Goal: Task Accomplishment & Management: Complete application form

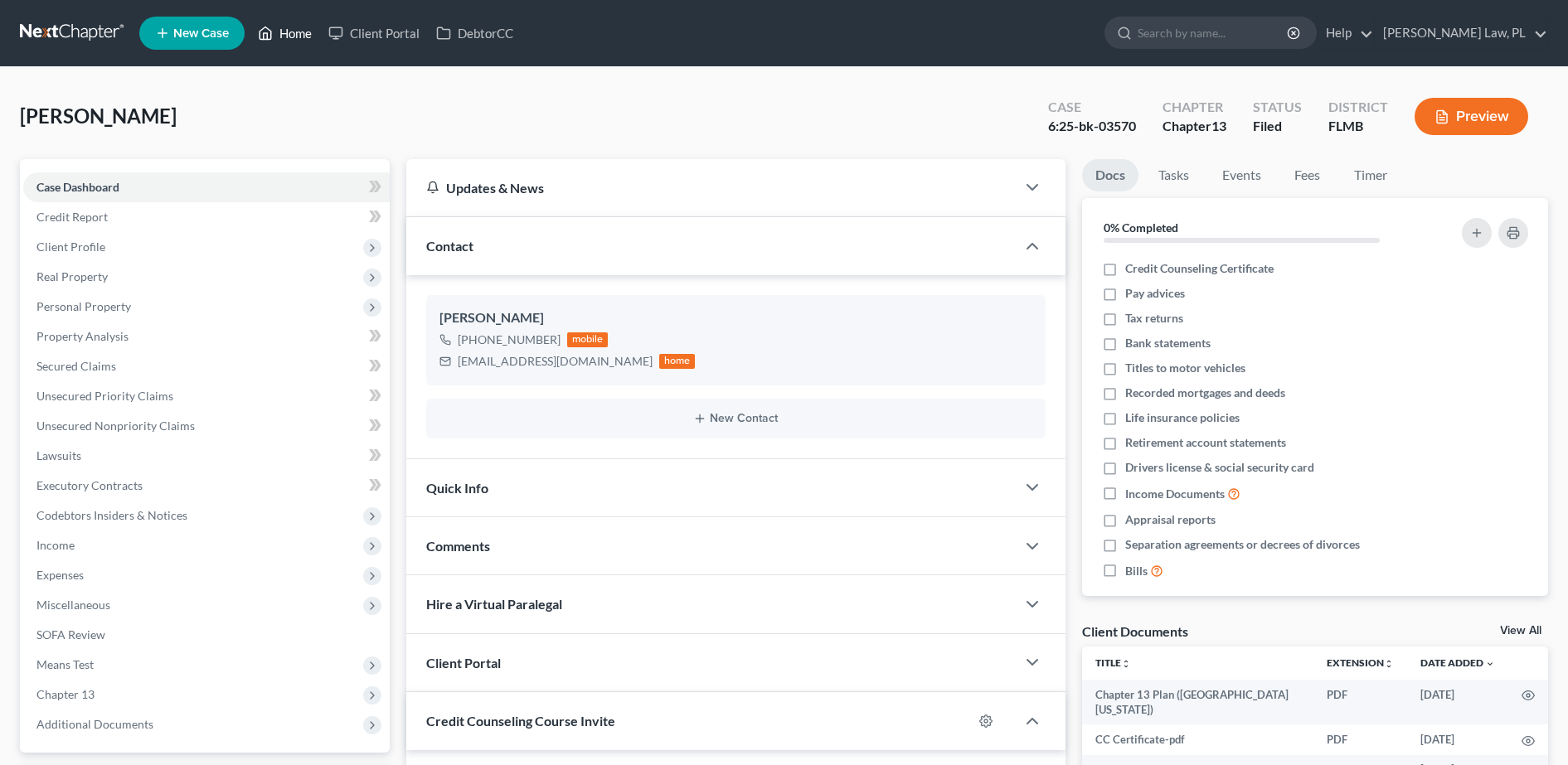
click at [306, 31] on link "Home" at bounding box center [284, 33] width 70 height 30
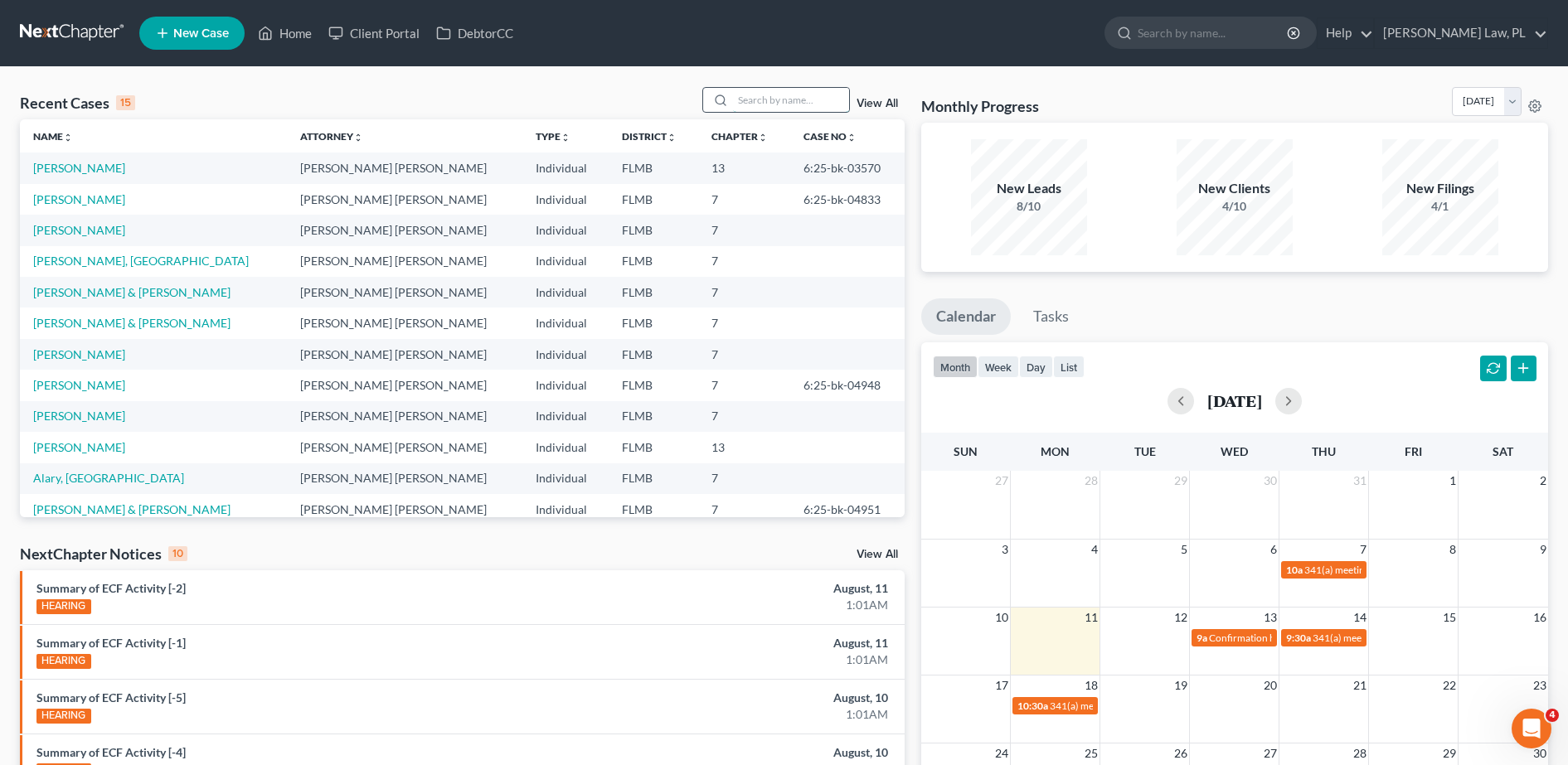
click at [771, 102] on input "search" at bounding box center [791, 100] width 116 height 24
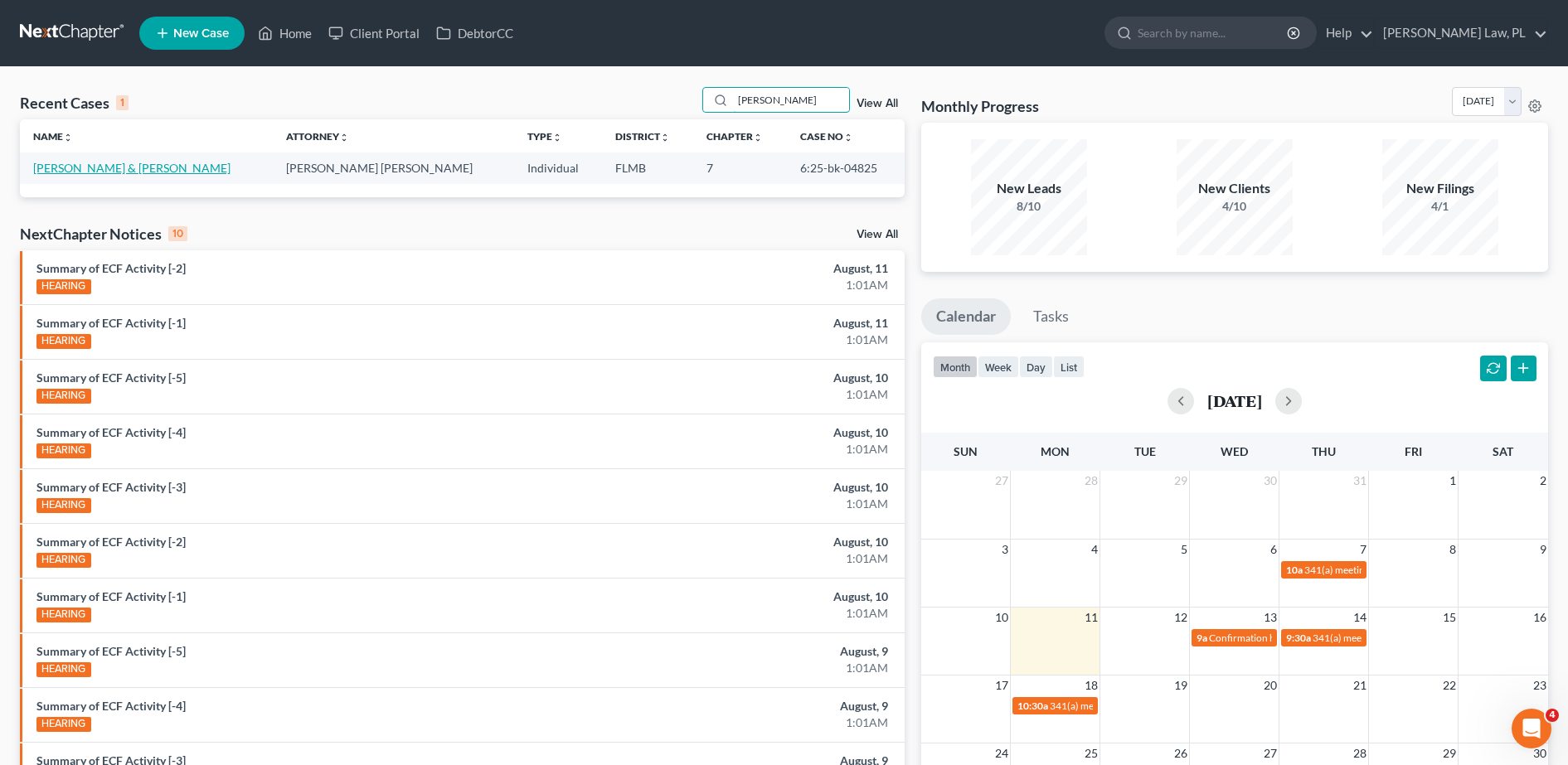
type input "[PERSON_NAME]"
click at [73, 172] on link "[PERSON_NAME] & [PERSON_NAME]" at bounding box center [131, 168] width 198 height 14
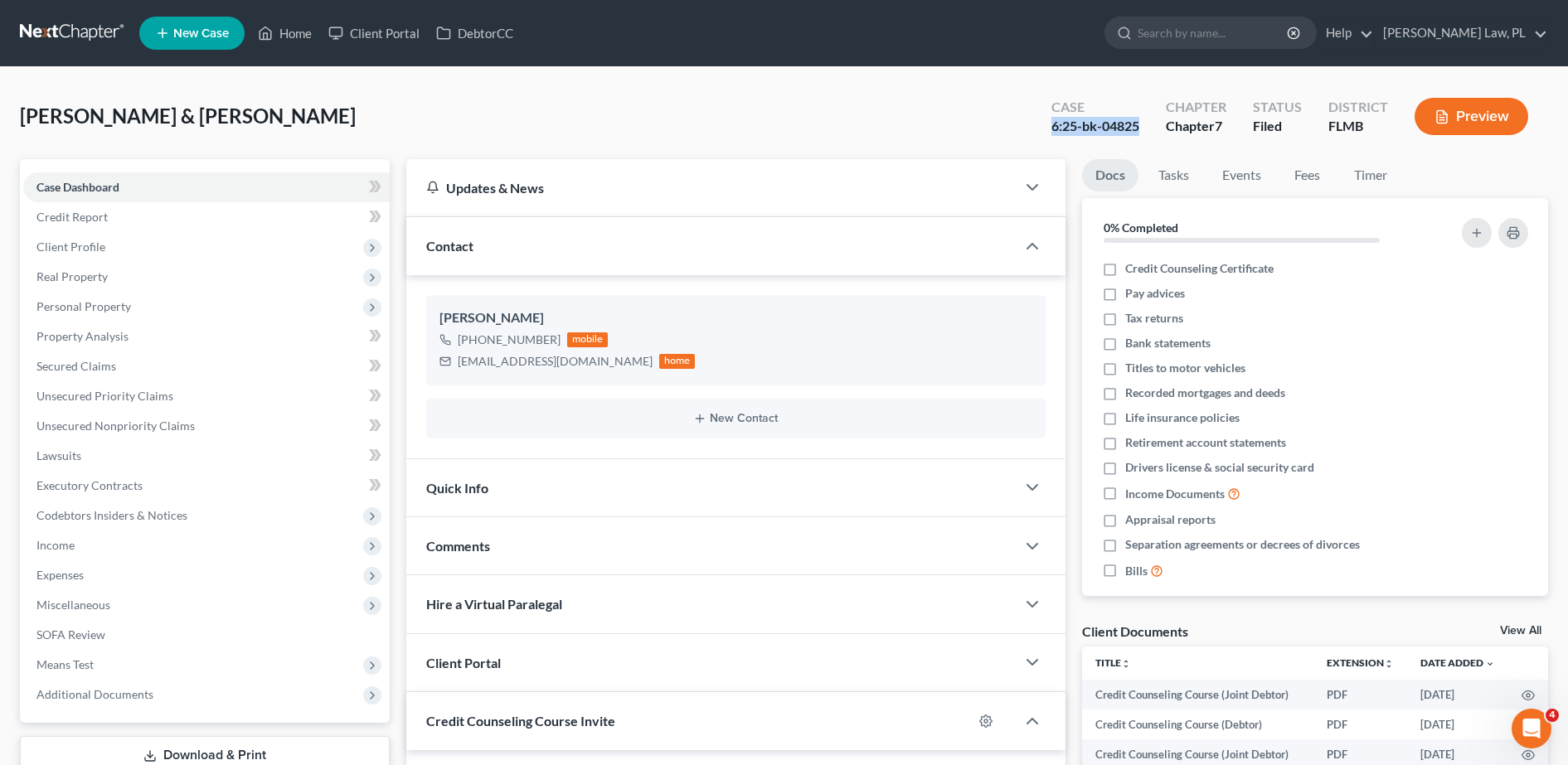
drag, startPoint x: 1049, startPoint y: 126, endPoint x: 1151, endPoint y: 128, distance: 102.0
click at [1151, 128] on div "Case 6:25-bk-04825" at bounding box center [1095, 118] width 114 height 49
copy div "6:25-bk-04825"
click at [262, 26] on icon at bounding box center [265, 33] width 15 height 20
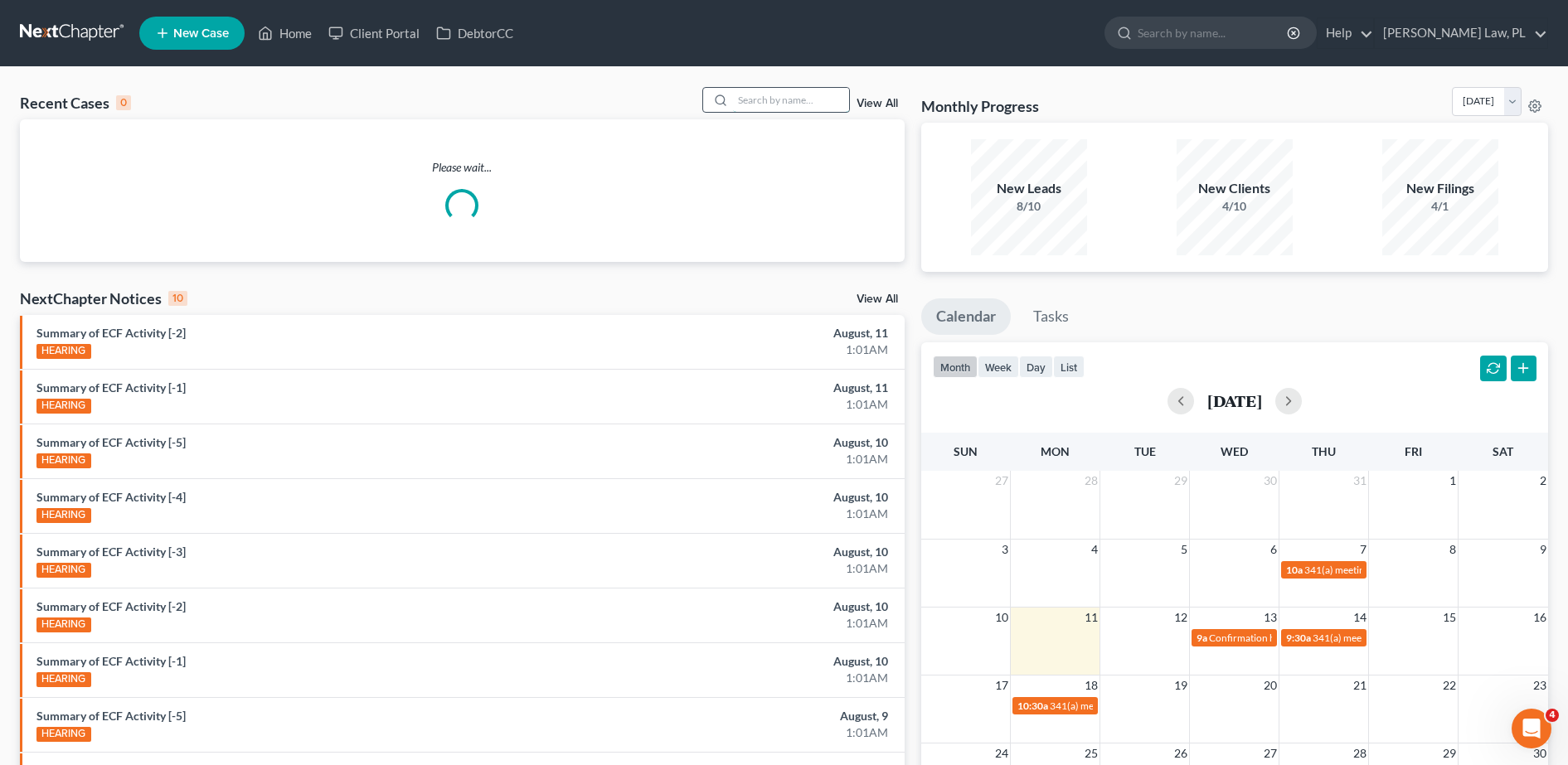
click at [749, 90] on input "search" at bounding box center [791, 100] width 116 height 24
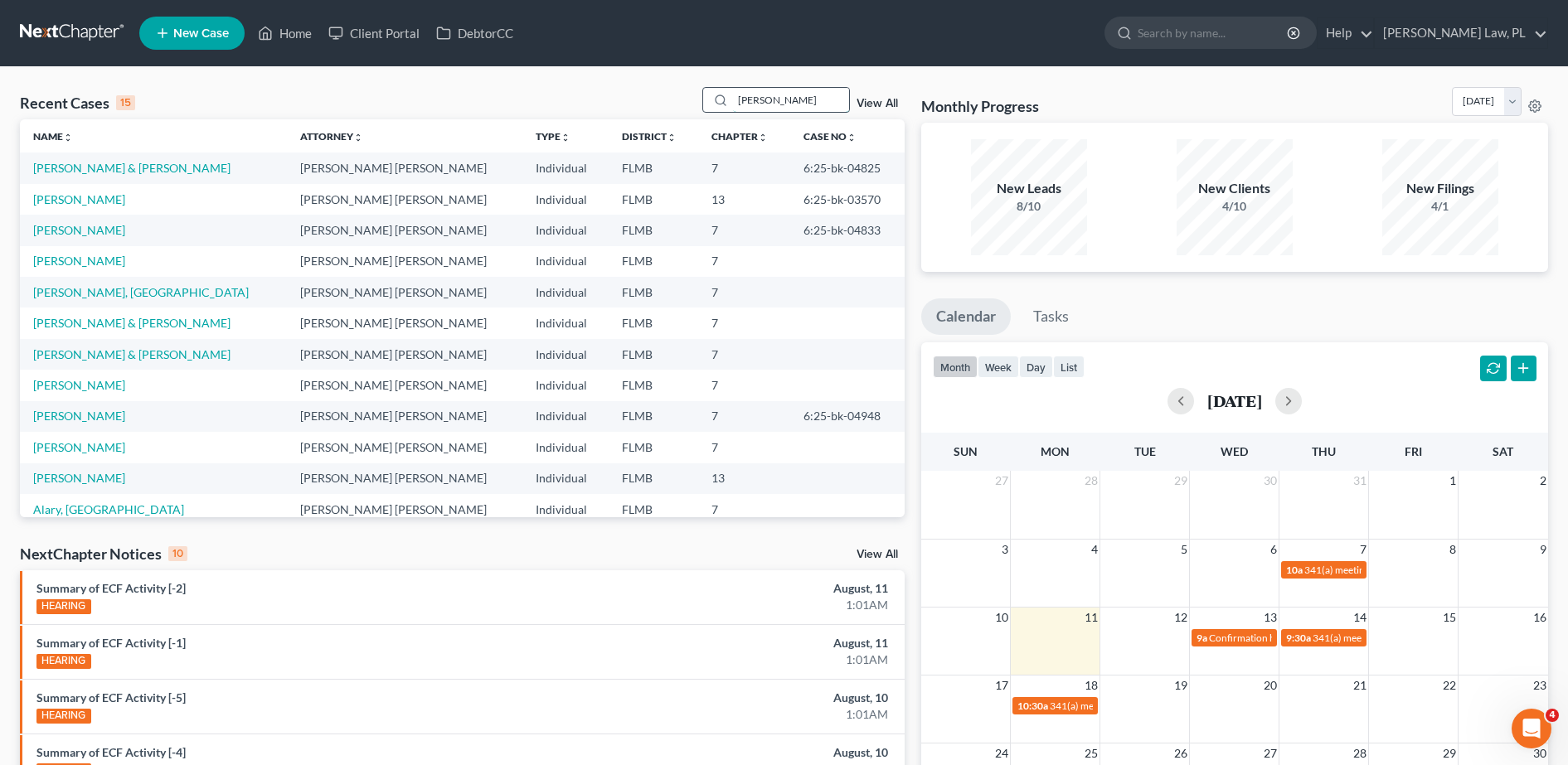
type input "[PERSON_NAME]"
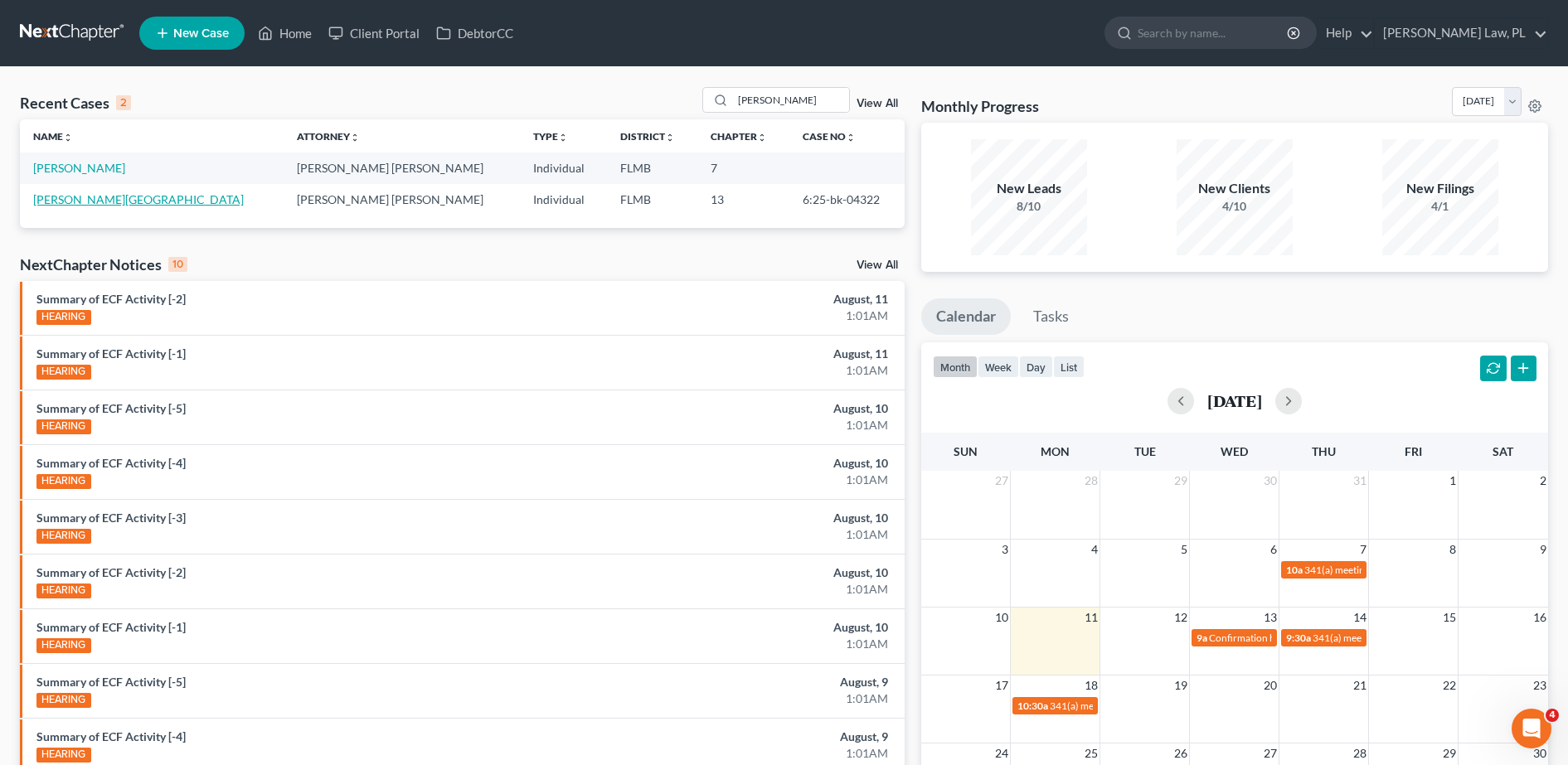
click at [81, 201] on link "[PERSON_NAME][GEOGRAPHIC_DATA]" at bounding box center [138, 199] width 211 height 14
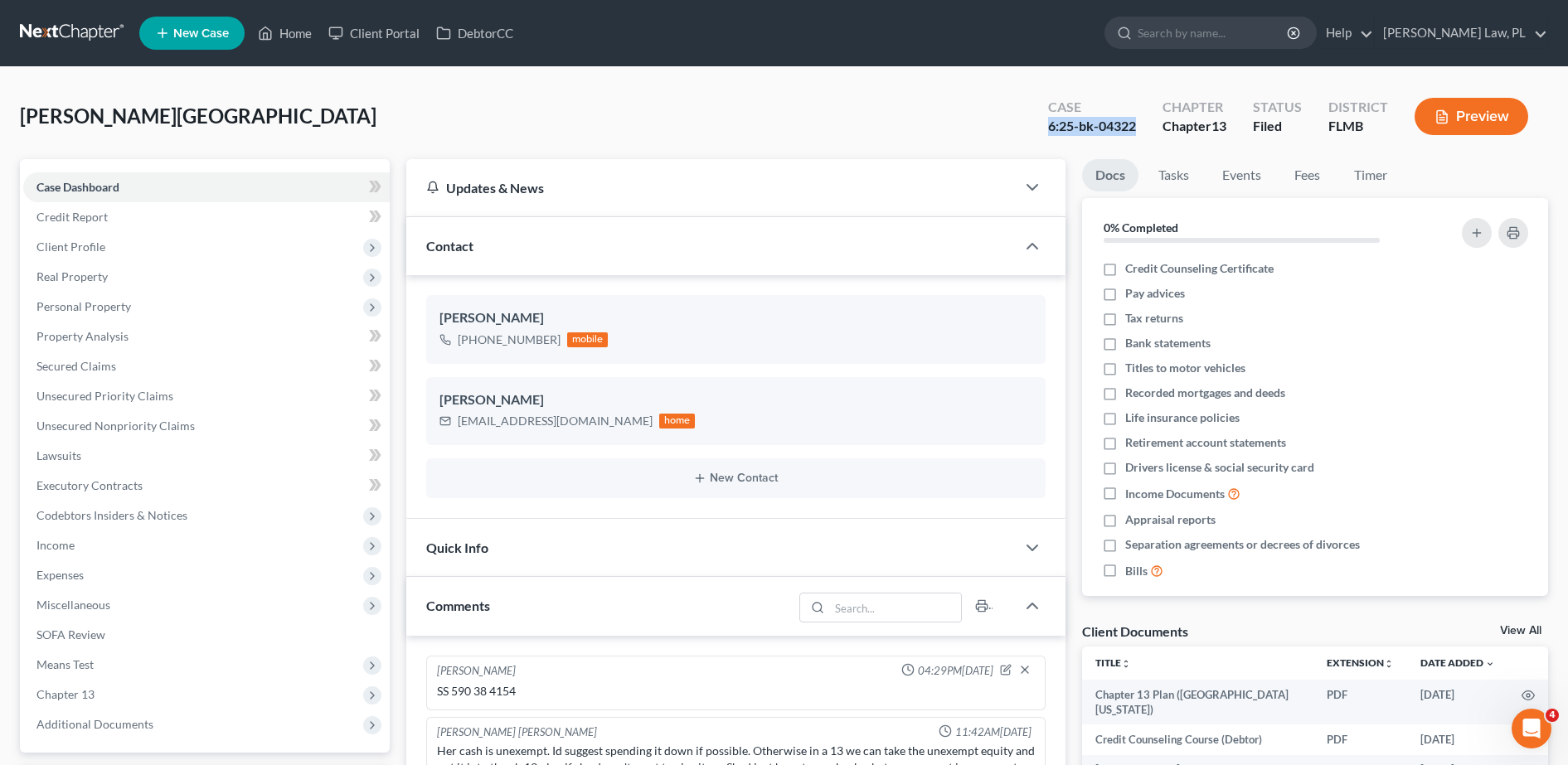
drag, startPoint x: 1041, startPoint y: 126, endPoint x: 1136, endPoint y: 139, distance: 95.9
click at [1136, 139] on div "Case 6:25-bk-04322" at bounding box center [1092, 118] width 114 height 49
copy div "6:25-bk-04322"
click at [1162, 132] on div "Chapter 13" at bounding box center [1194, 127] width 64 height 19
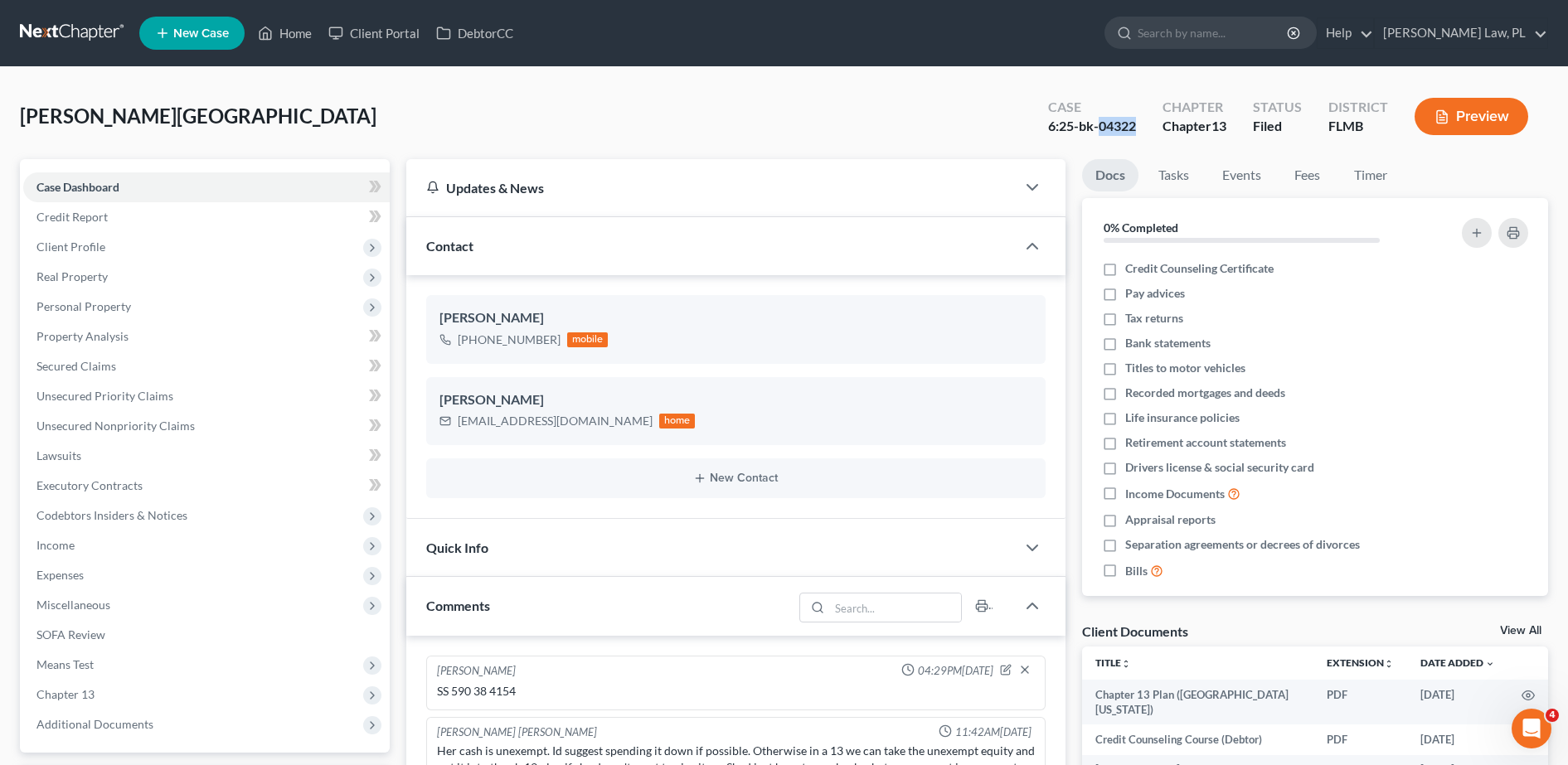
drag, startPoint x: 1098, startPoint y: 130, endPoint x: 1147, endPoint y: 128, distance: 49.0
click at [1147, 128] on div "Case 6:25-bk-04322" at bounding box center [1092, 118] width 114 height 49
copy div "04322"
click at [122, 551] on span "Income" at bounding box center [206, 546] width 366 height 30
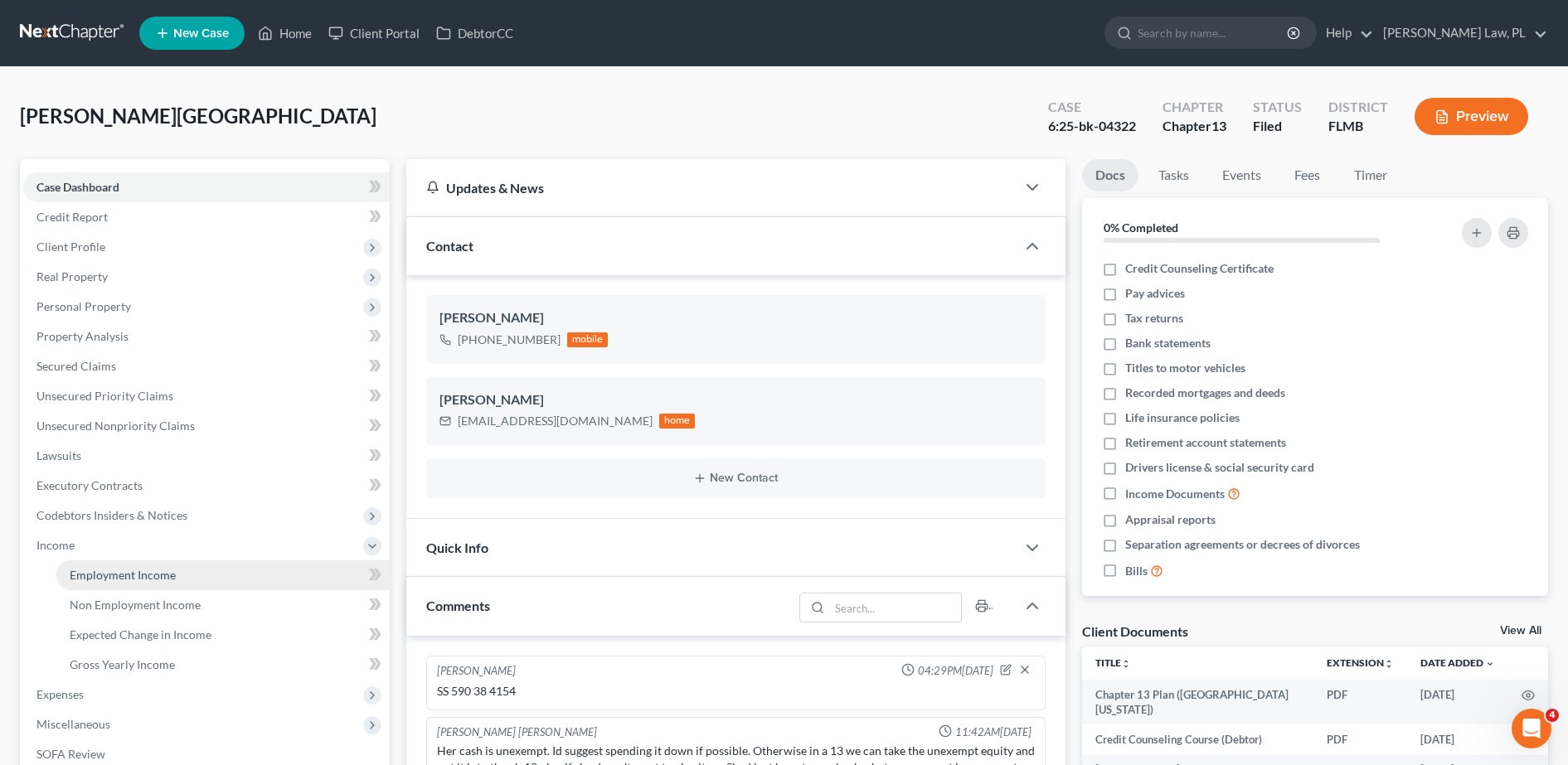
click at [161, 562] on link "Employment Income" at bounding box center [223, 576] width 334 height 30
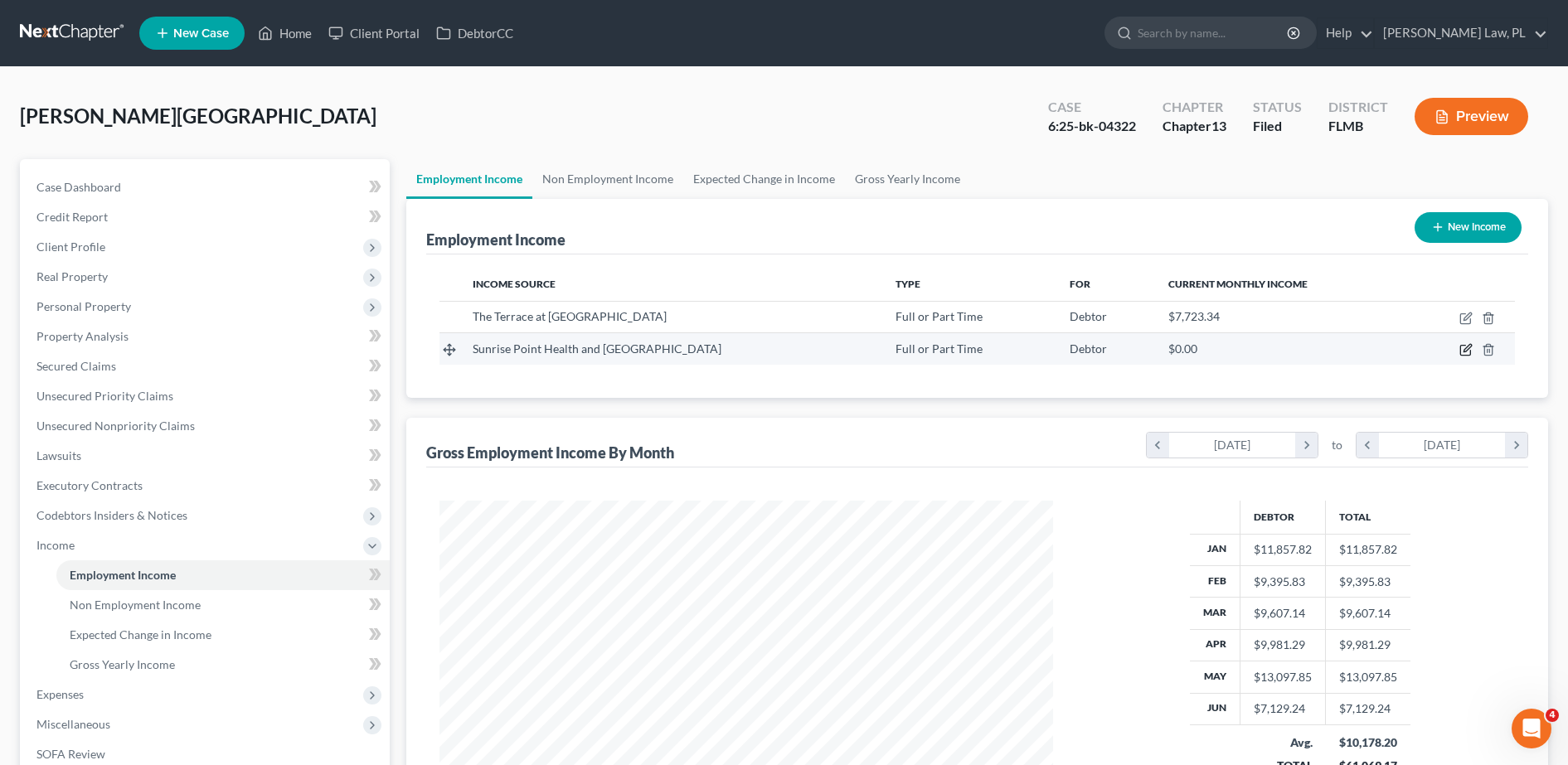
click at [1461, 352] on icon "button" at bounding box center [1466, 350] width 13 height 13
select select "0"
select select "9"
select select "2"
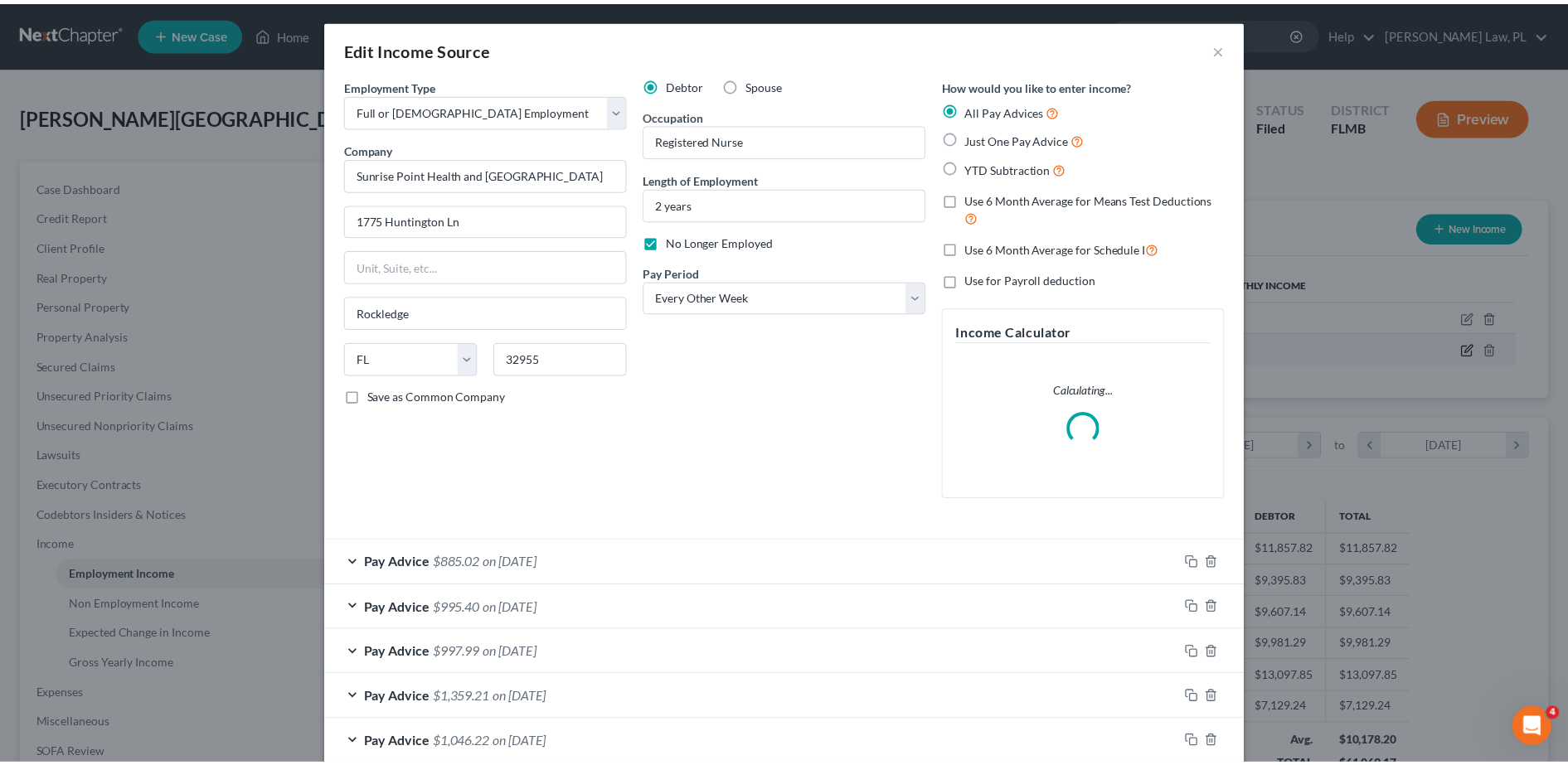
scroll to position [310, 654]
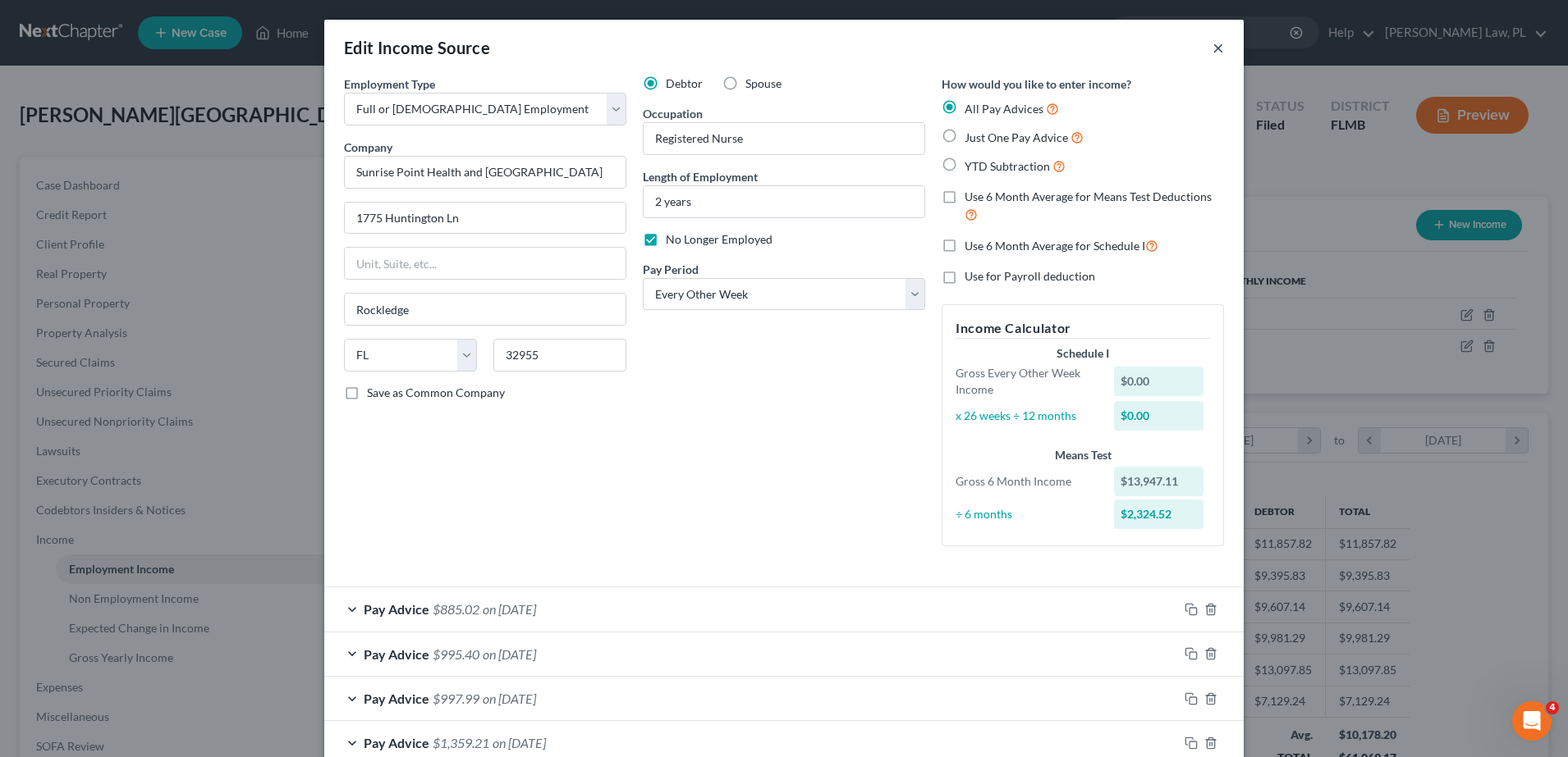
click at [1212, 40] on button "×" at bounding box center [1217, 47] width 11 height 19
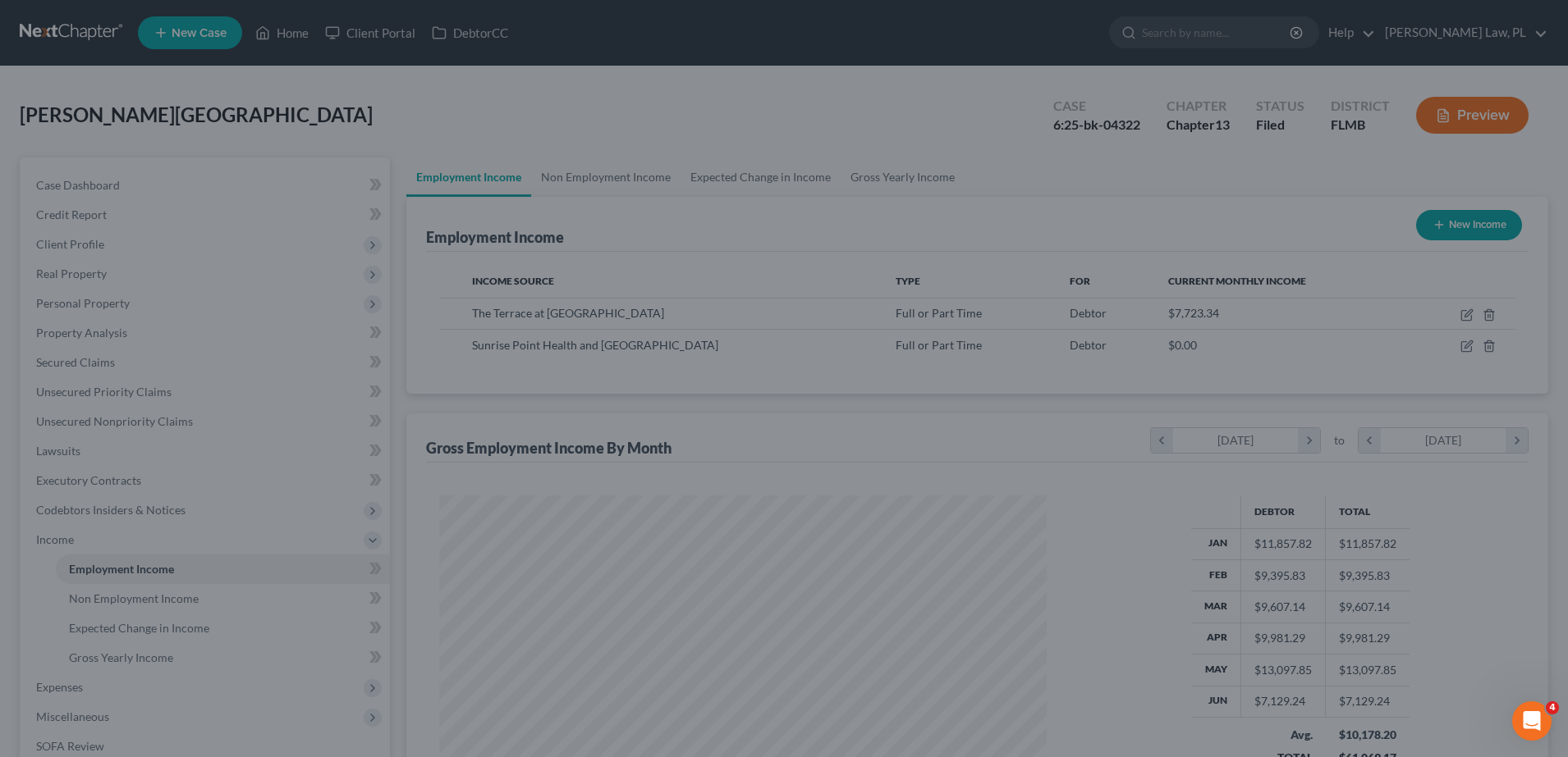
scroll to position [820300, 820065]
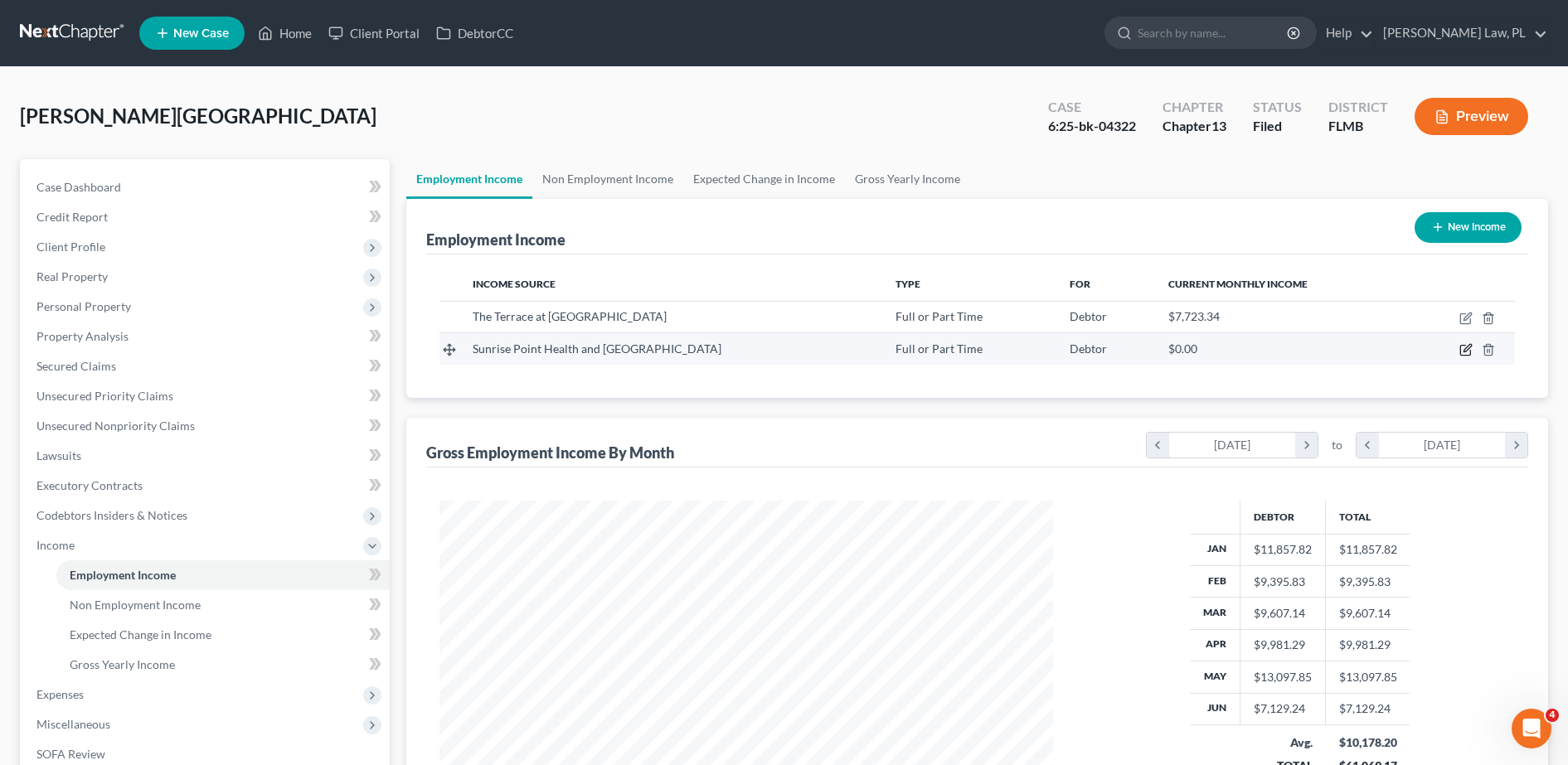
click at [1460, 351] on icon "button" at bounding box center [1465, 351] width 10 height 10
select select "0"
select select "9"
select select "2"
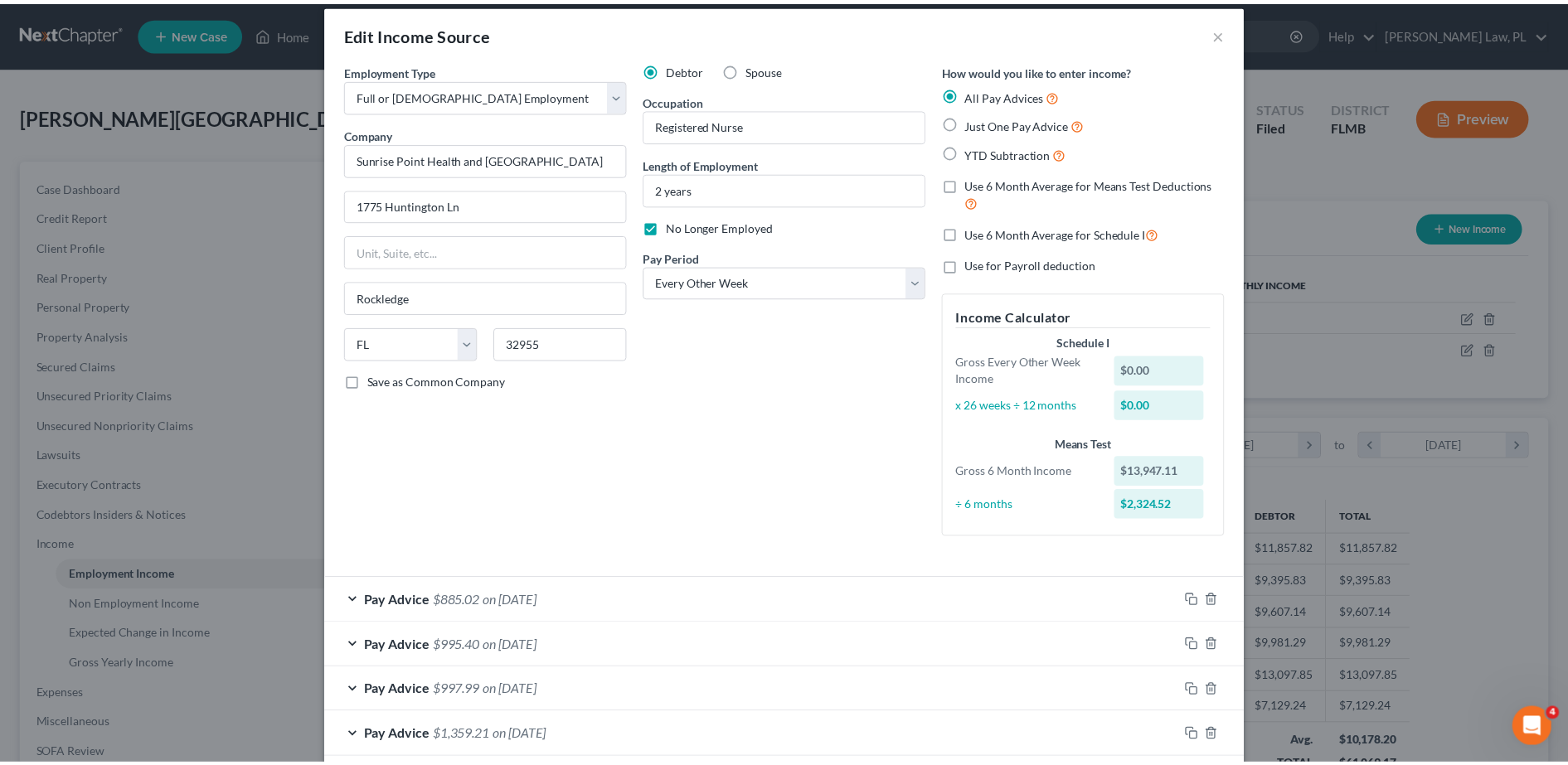
scroll to position [0, 0]
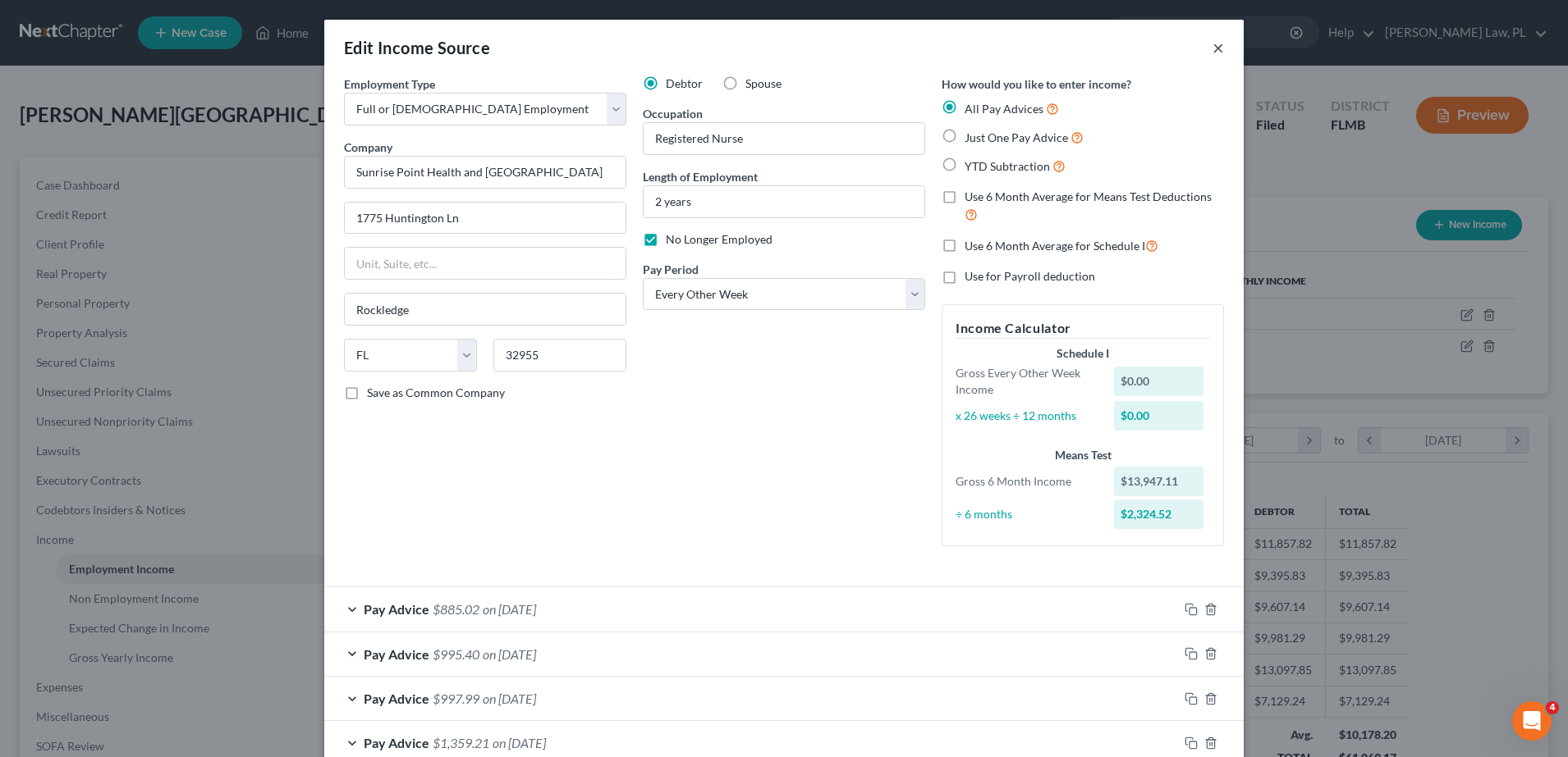
click at [1212, 50] on button "×" at bounding box center [1217, 47] width 11 height 19
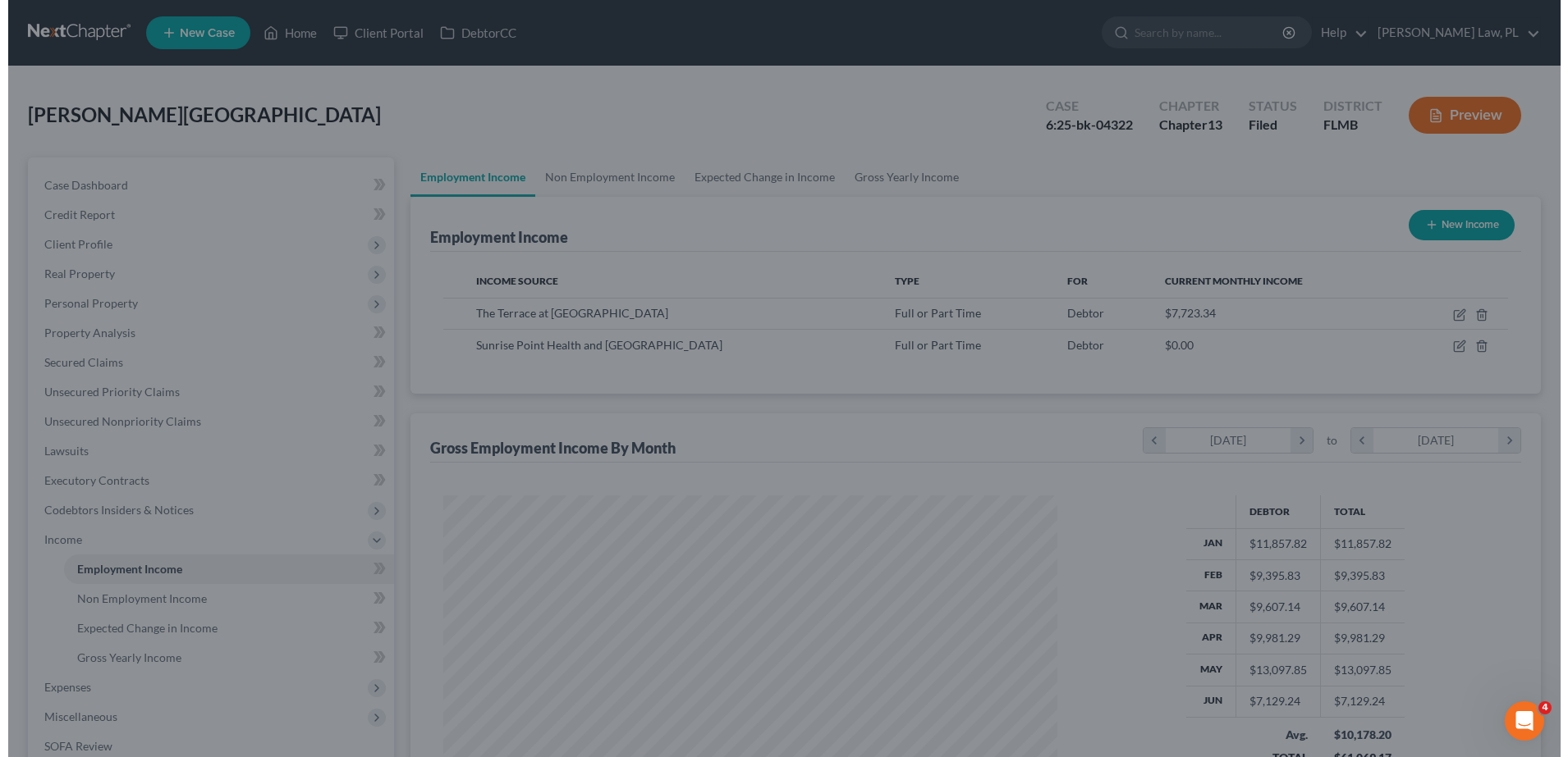
scroll to position [820300, 820065]
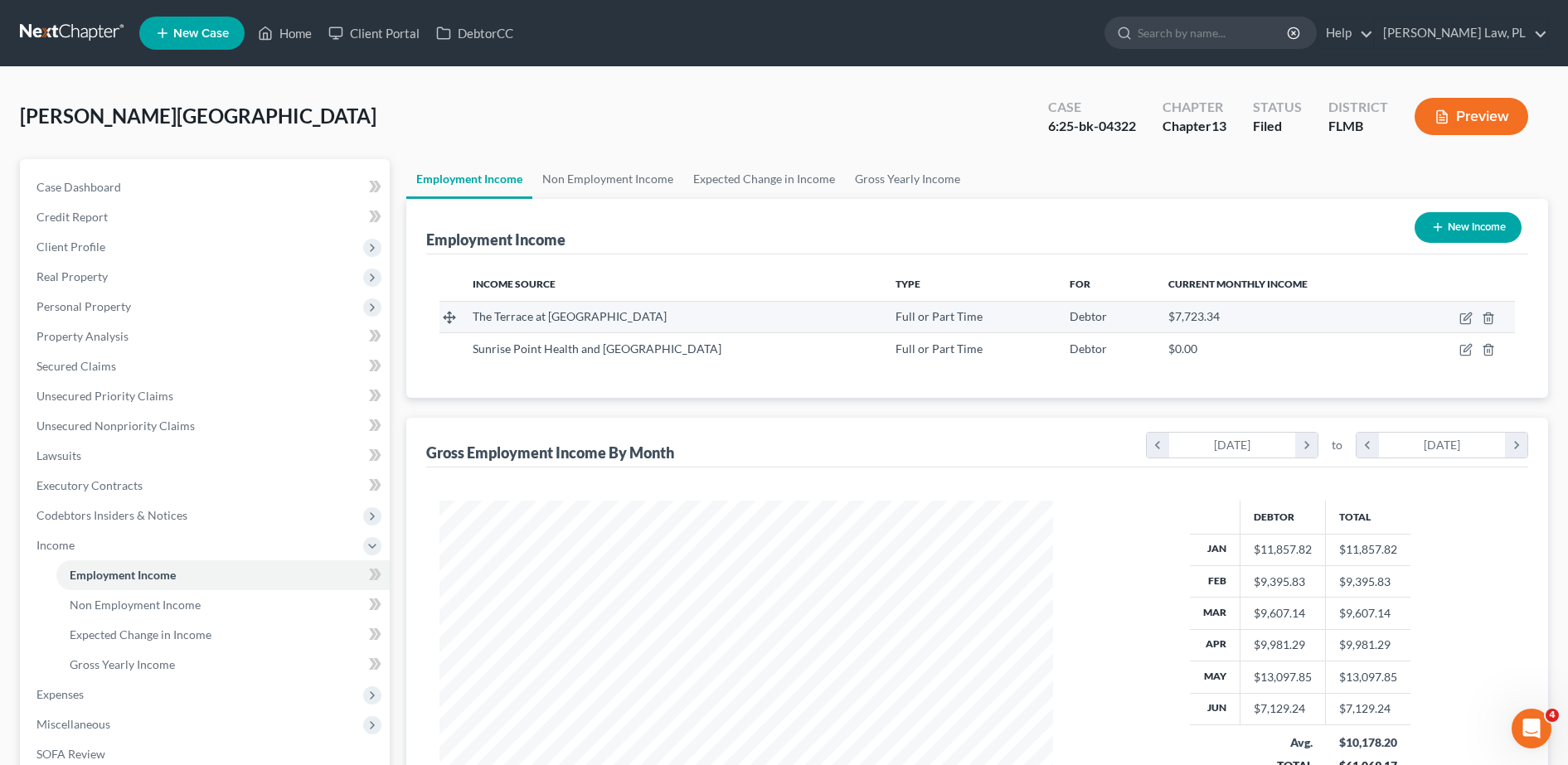
click at [1464, 310] on td at bounding box center [1462, 317] width 105 height 32
click at [1470, 319] on icon "button" at bounding box center [1465, 319] width 10 height 10
select select "0"
select select "9"
select select "2"
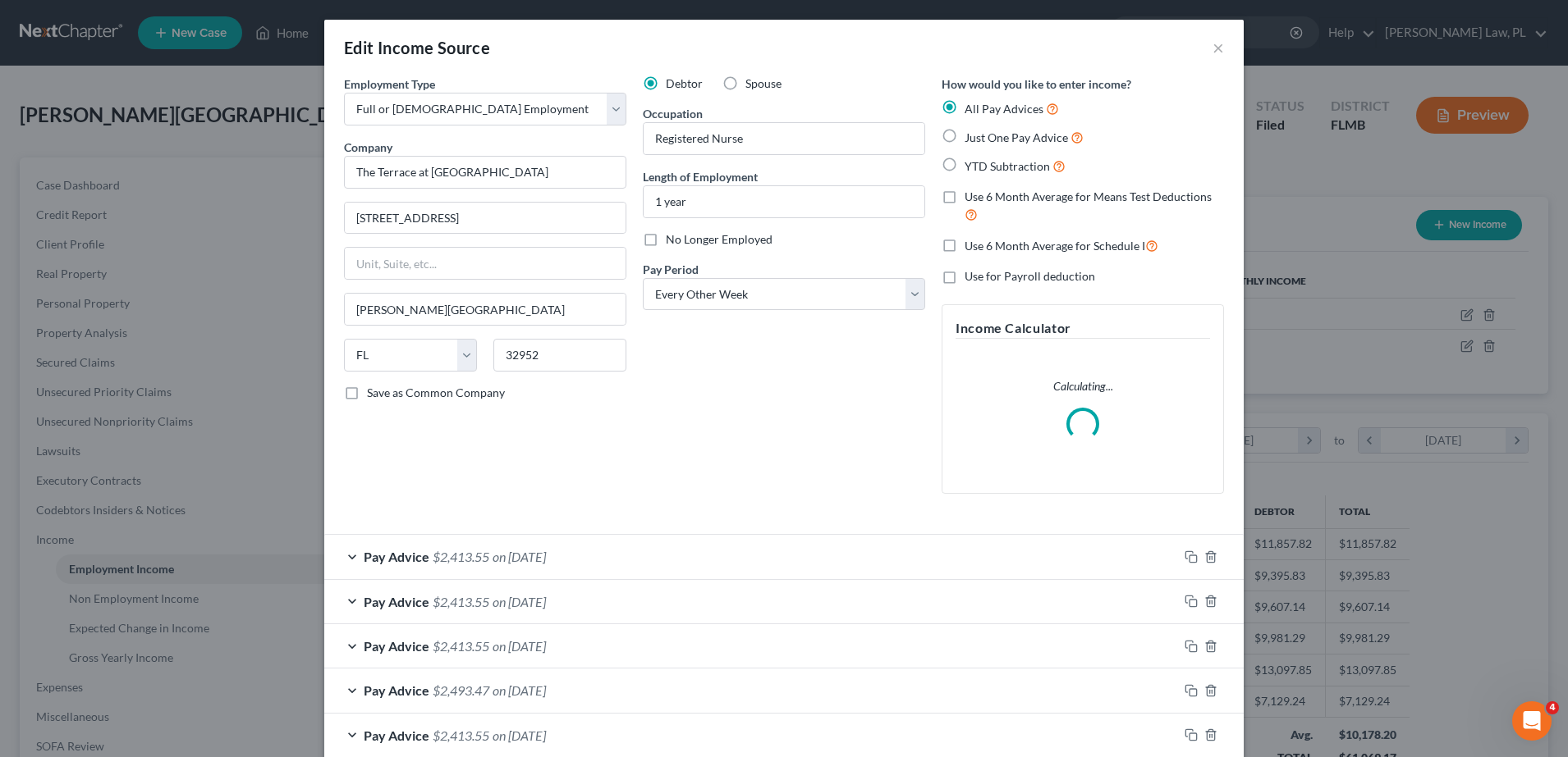
scroll to position [185, 0]
